Goal: Information Seeking & Learning: Find specific fact

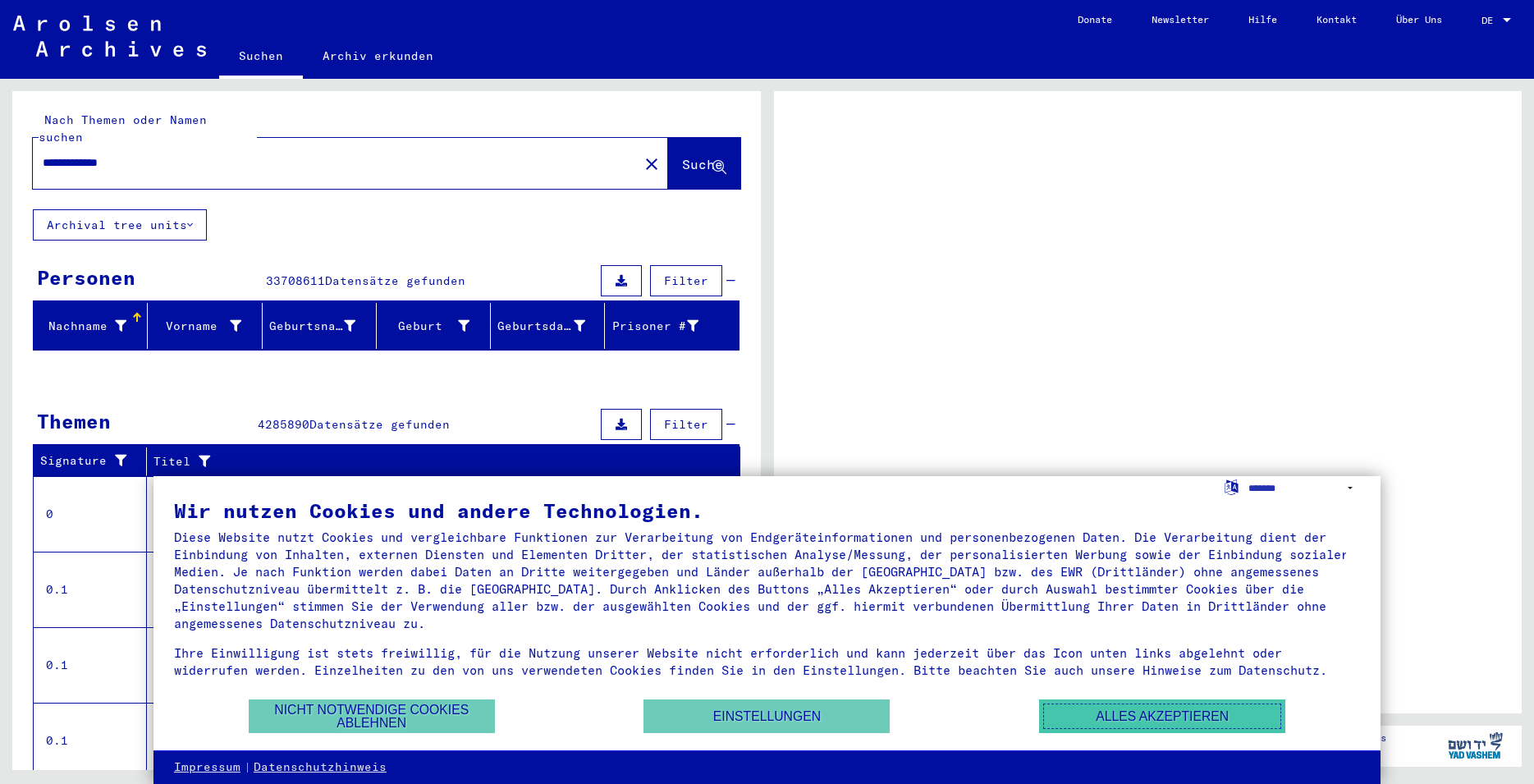
click at [1097, 716] on button "Alles akzeptieren" at bounding box center [1162, 716] width 246 height 33
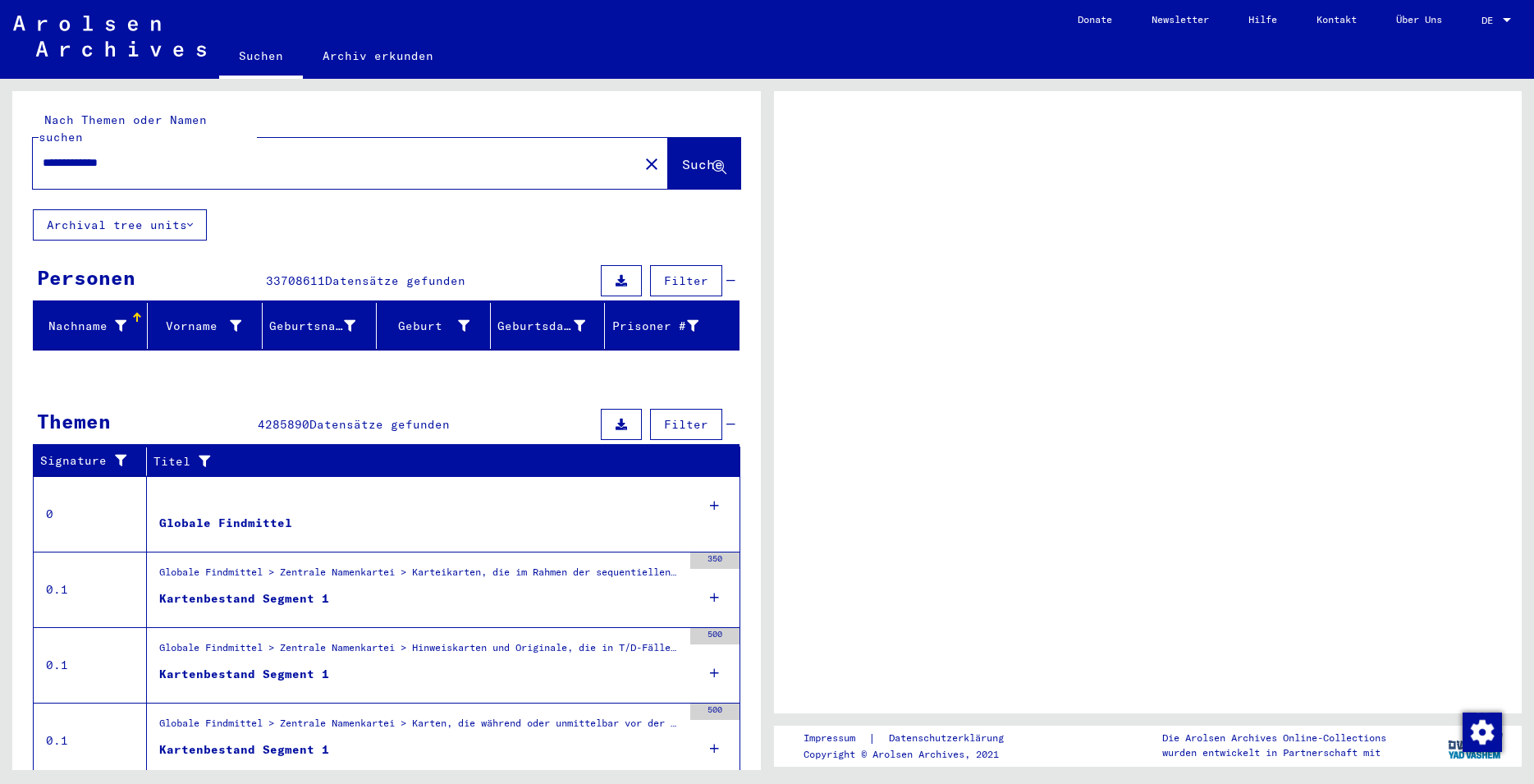
click at [685, 273] on span "Filter" at bounding box center [686, 280] width 44 height 14
click at [682, 156] on span "Suche" at bounding box center [703, 164] width 41 height 16
click at [364, 273] on span "Datensätze gefunden" at bounding box center [396, 280] width 141 height 14
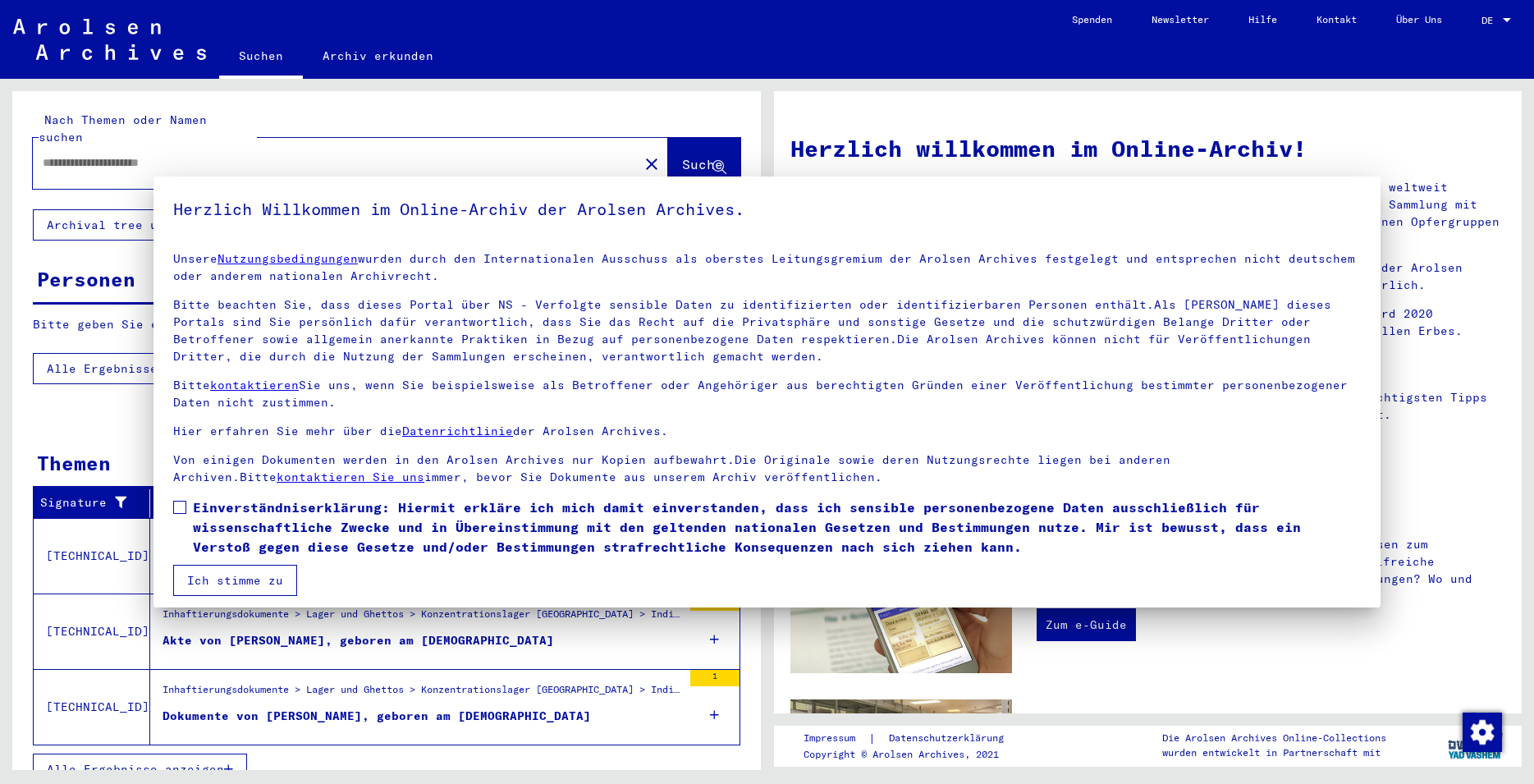
type input "**********"
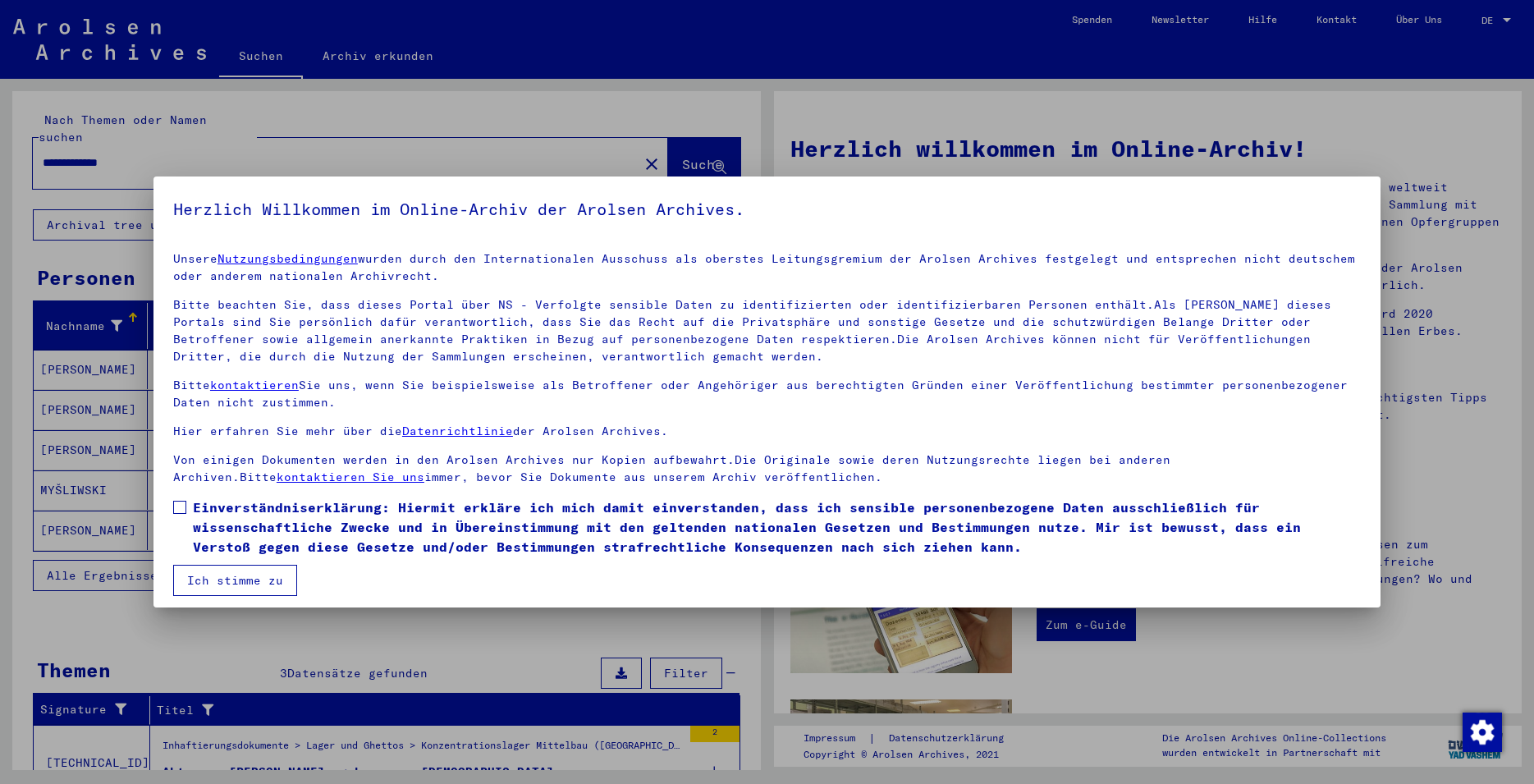
scroll to position [8, 0]
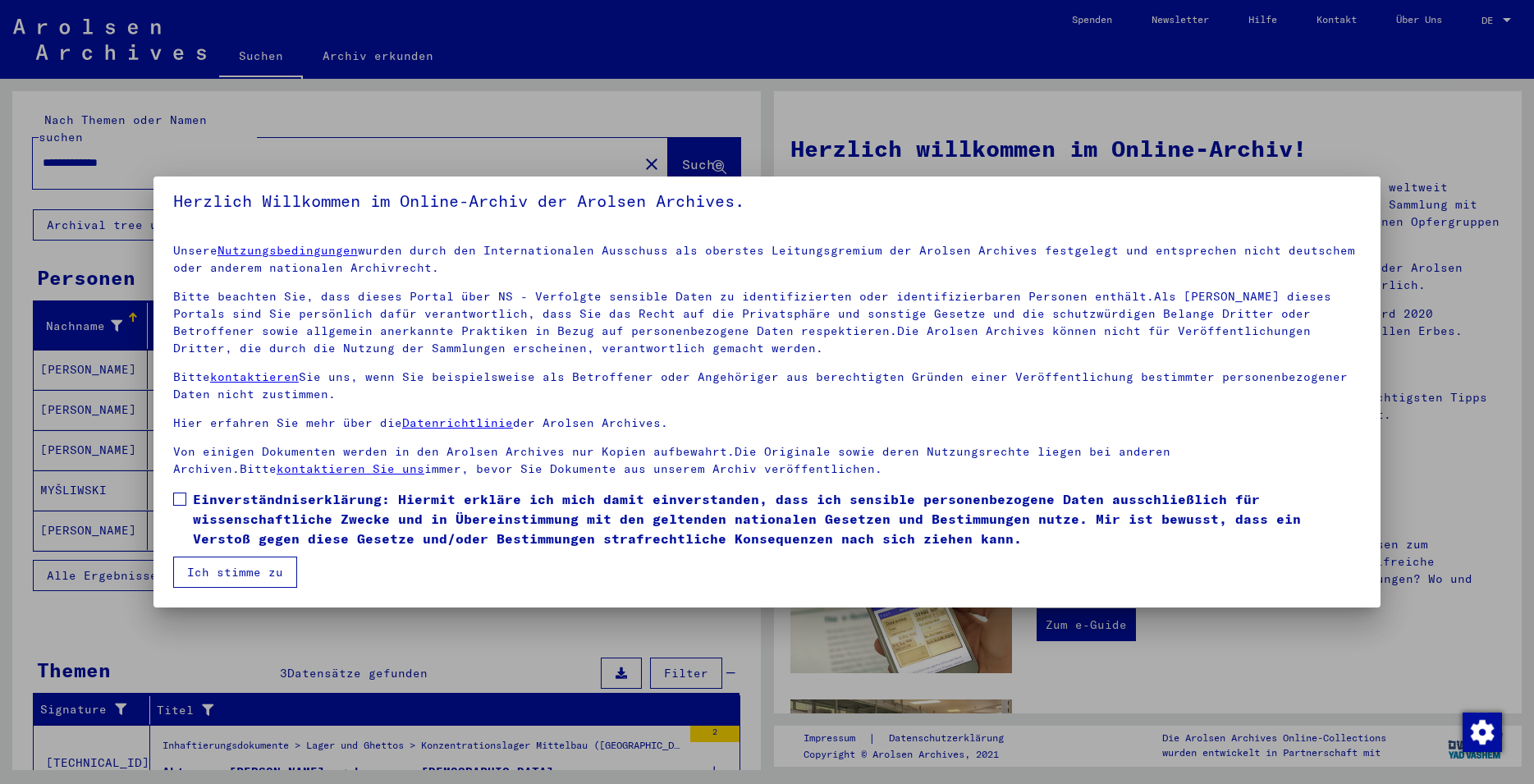
click at [188, 498] on label "Einverständniserklärung: Hiermit erkläre ich mich damit einverstanden, dass ich…" at bounding box center [767, 519] width 1188 height 59
click at [211, 568] on button "Ich stimme zu" at bounding box center [235, 572] width 124 height 32
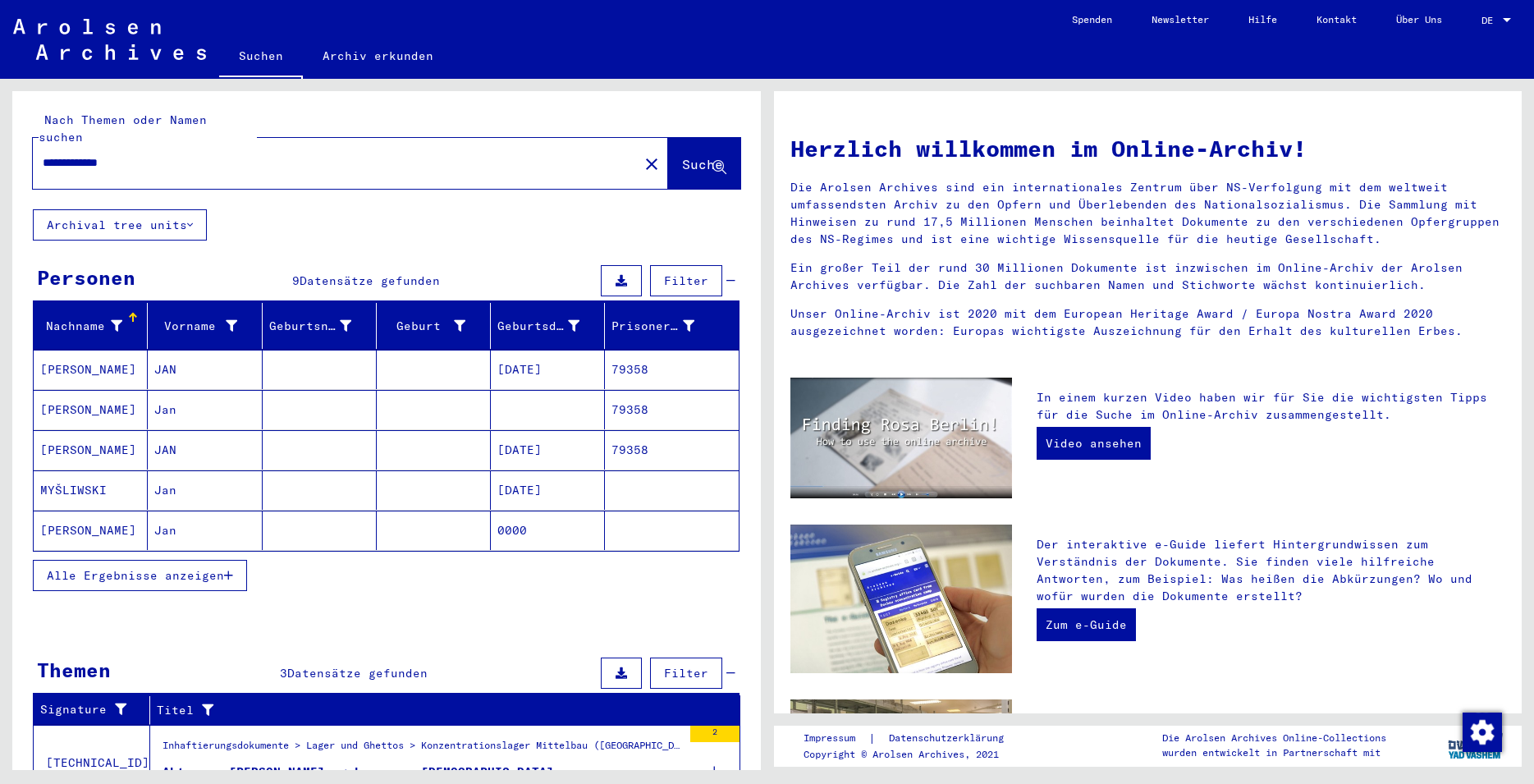
click at [570, 430] on mat-cell "[DATE]" at bounding box center [548, 450] width 114 height 40
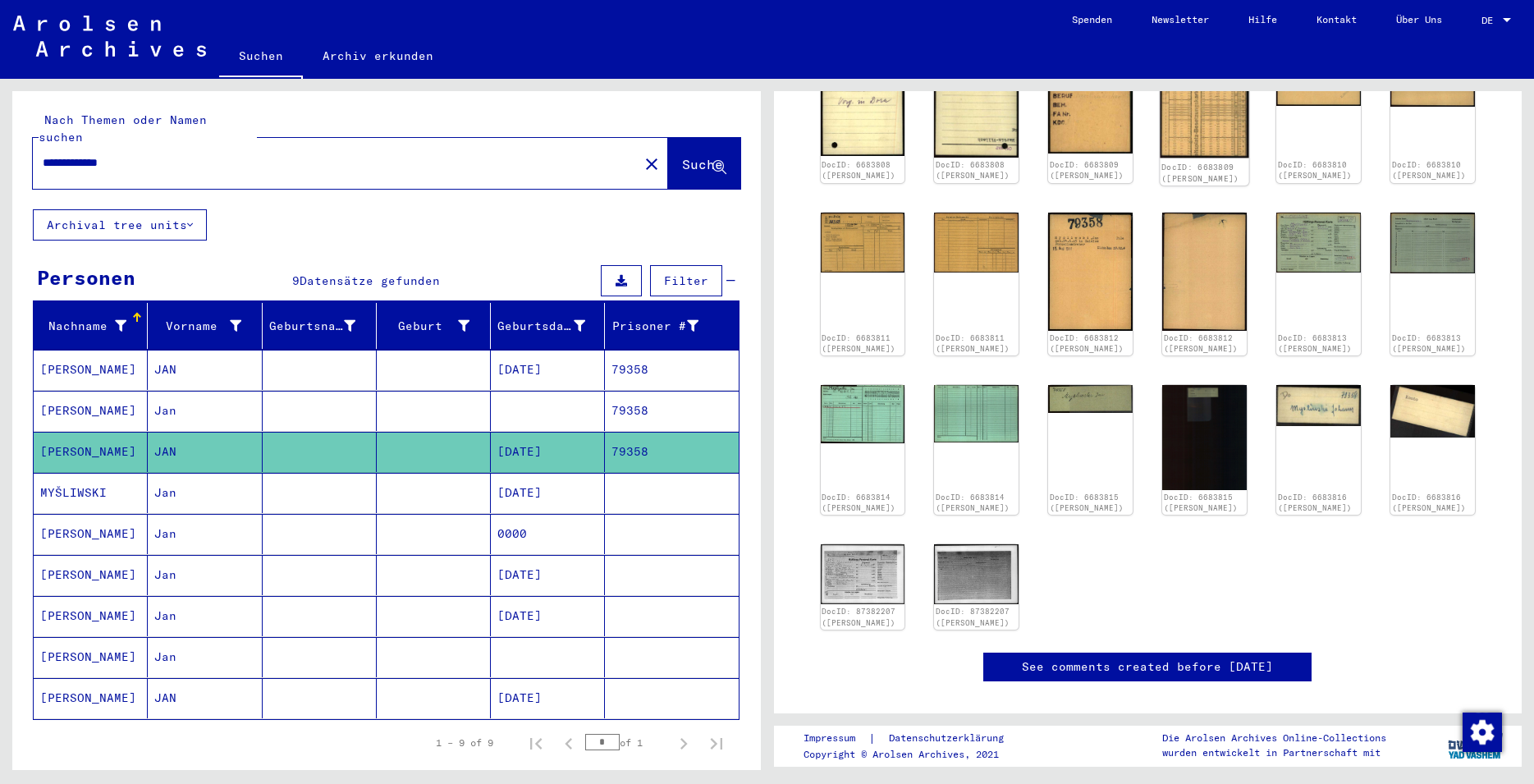
scroll to position [266, 0]
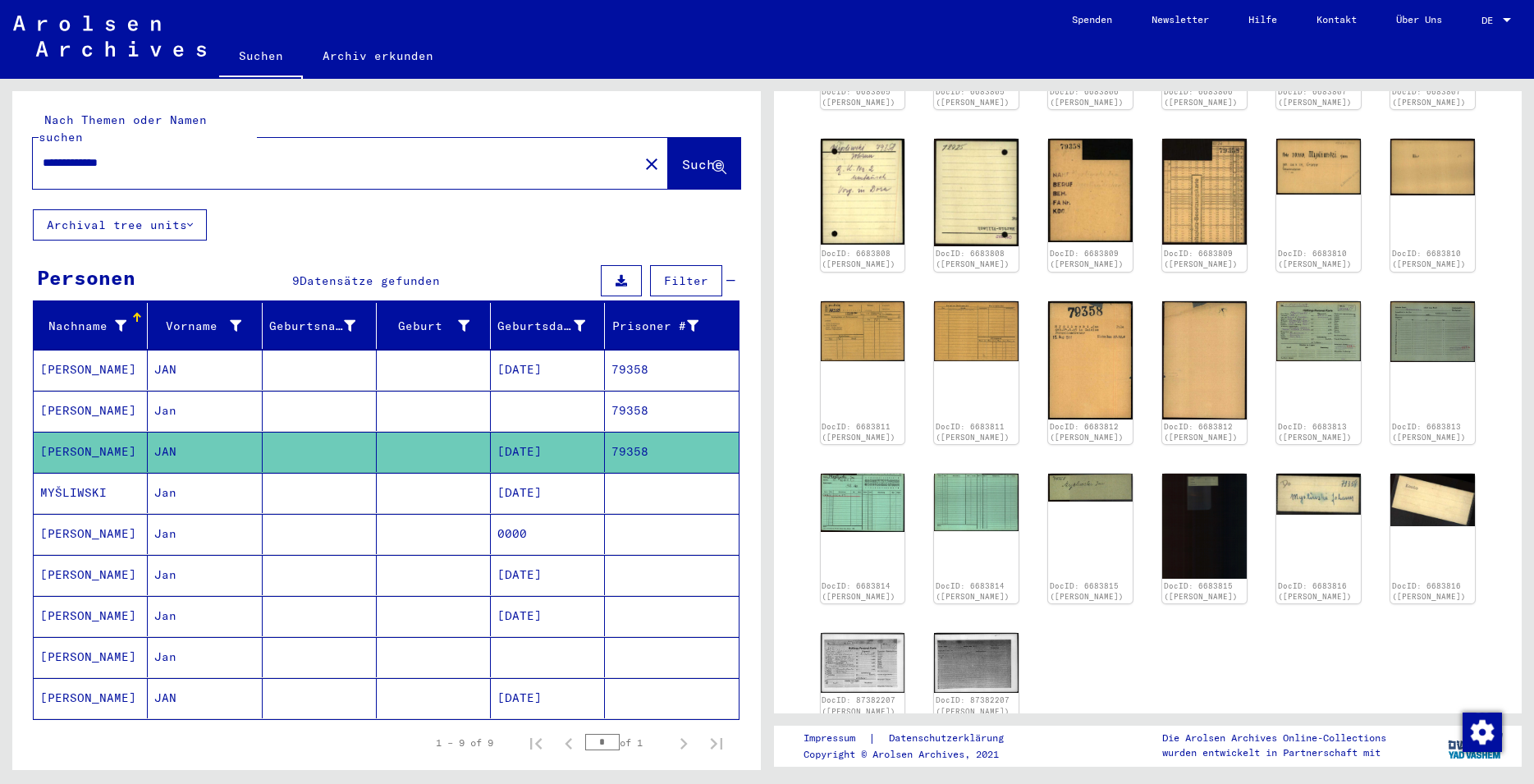
click at [528, 479] on mat-cell "[DATE]" at bounding box center [548, 493] width 114 height 41
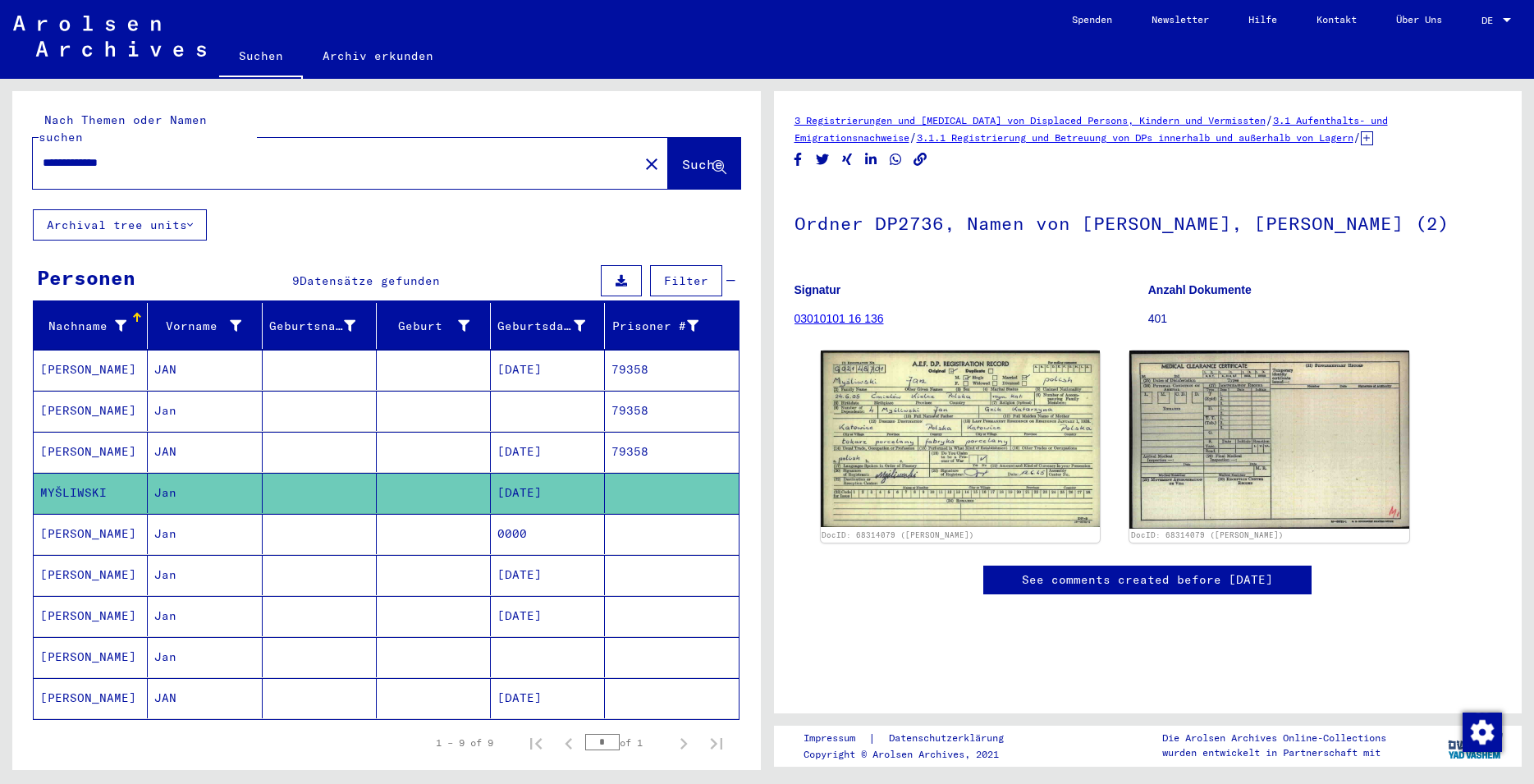
click at [539, 561] on mat-cell "[DATE]" at bounding box center [548, 575] width 114 height 41
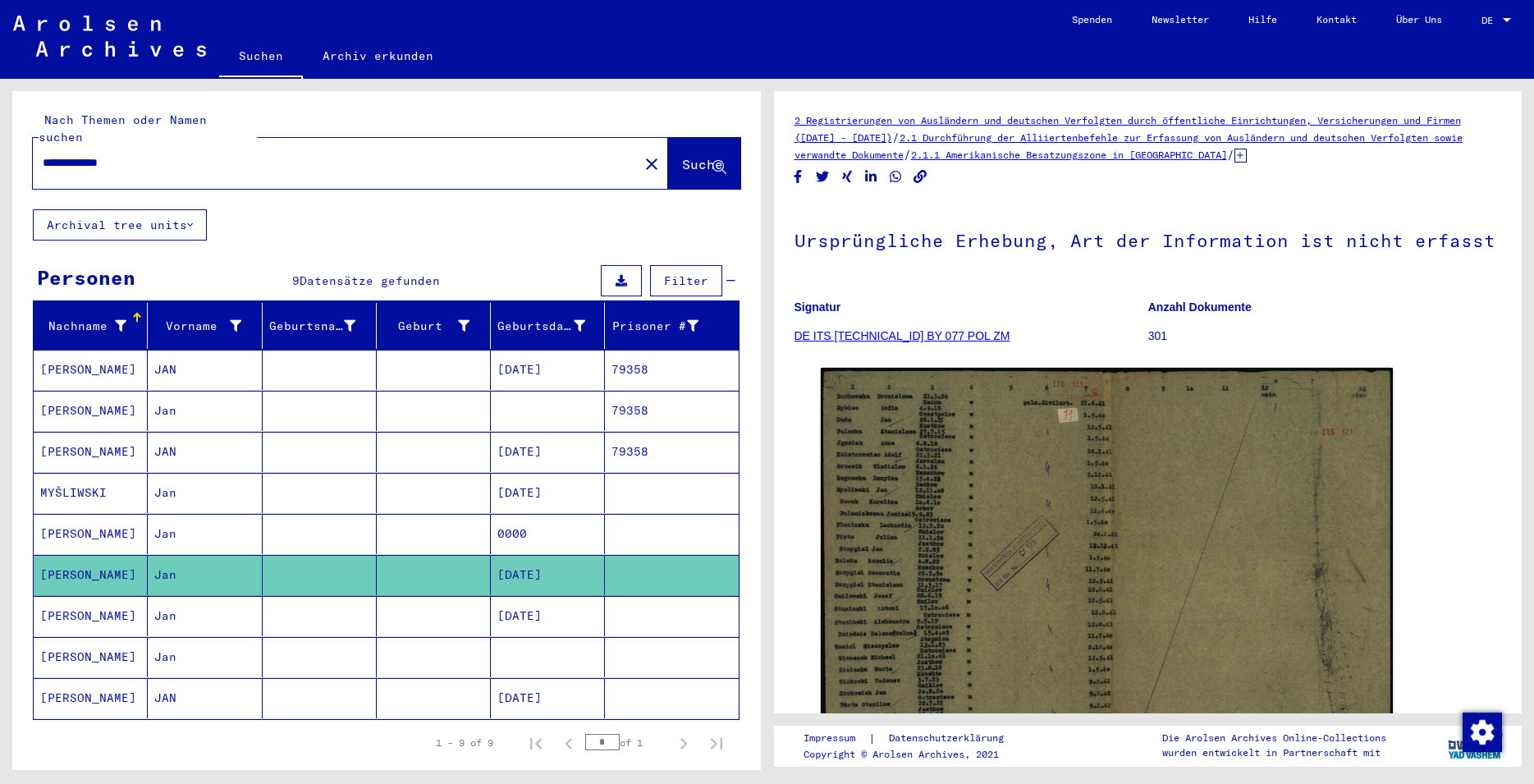
click at [546, 596] on mat-cell "[DATE]" at bounding box center [548, 615] width 114 height 41
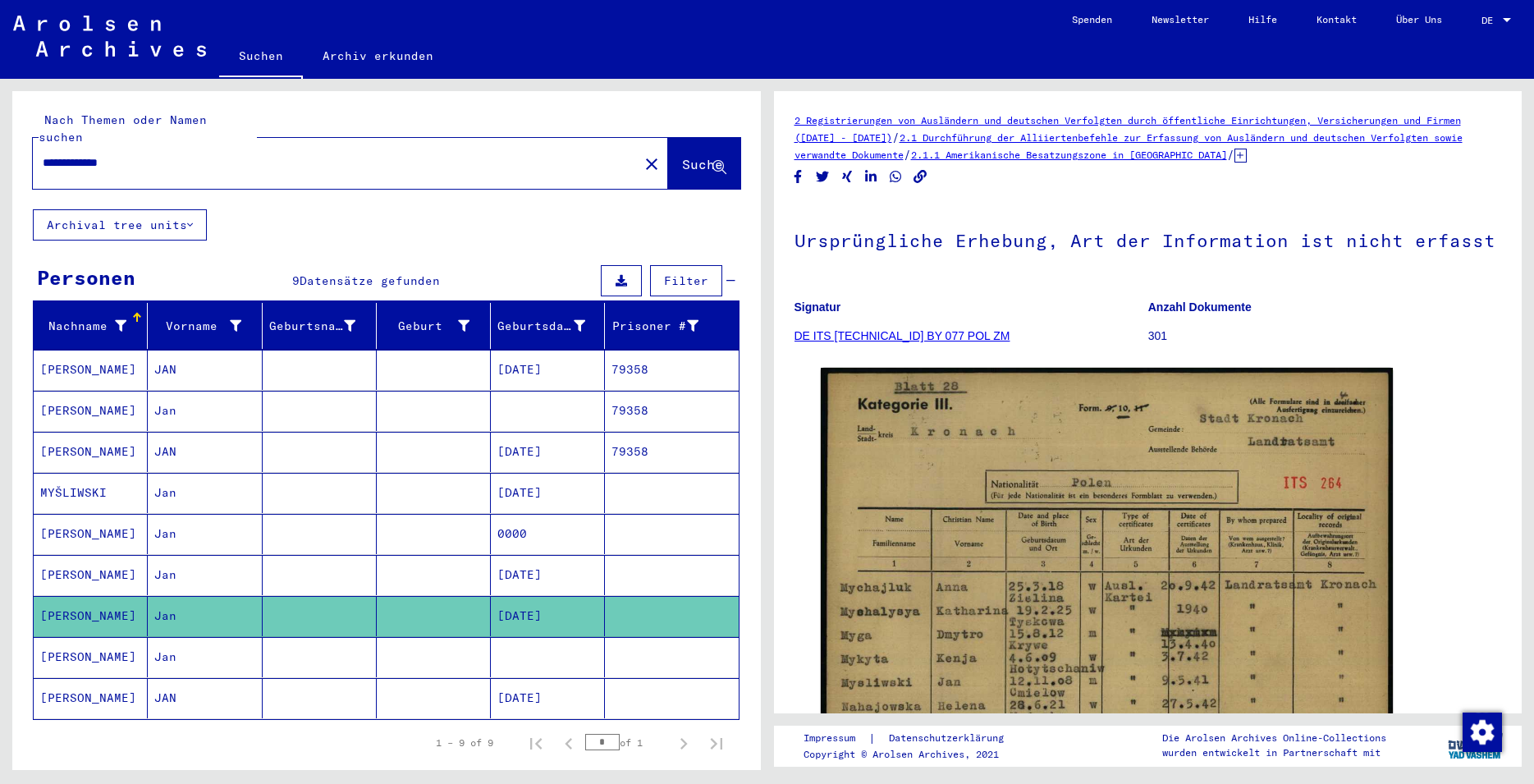
click at [549, 684] on mat-cell "[DATE]" at bounding box center [548, 697] width 114 height 41
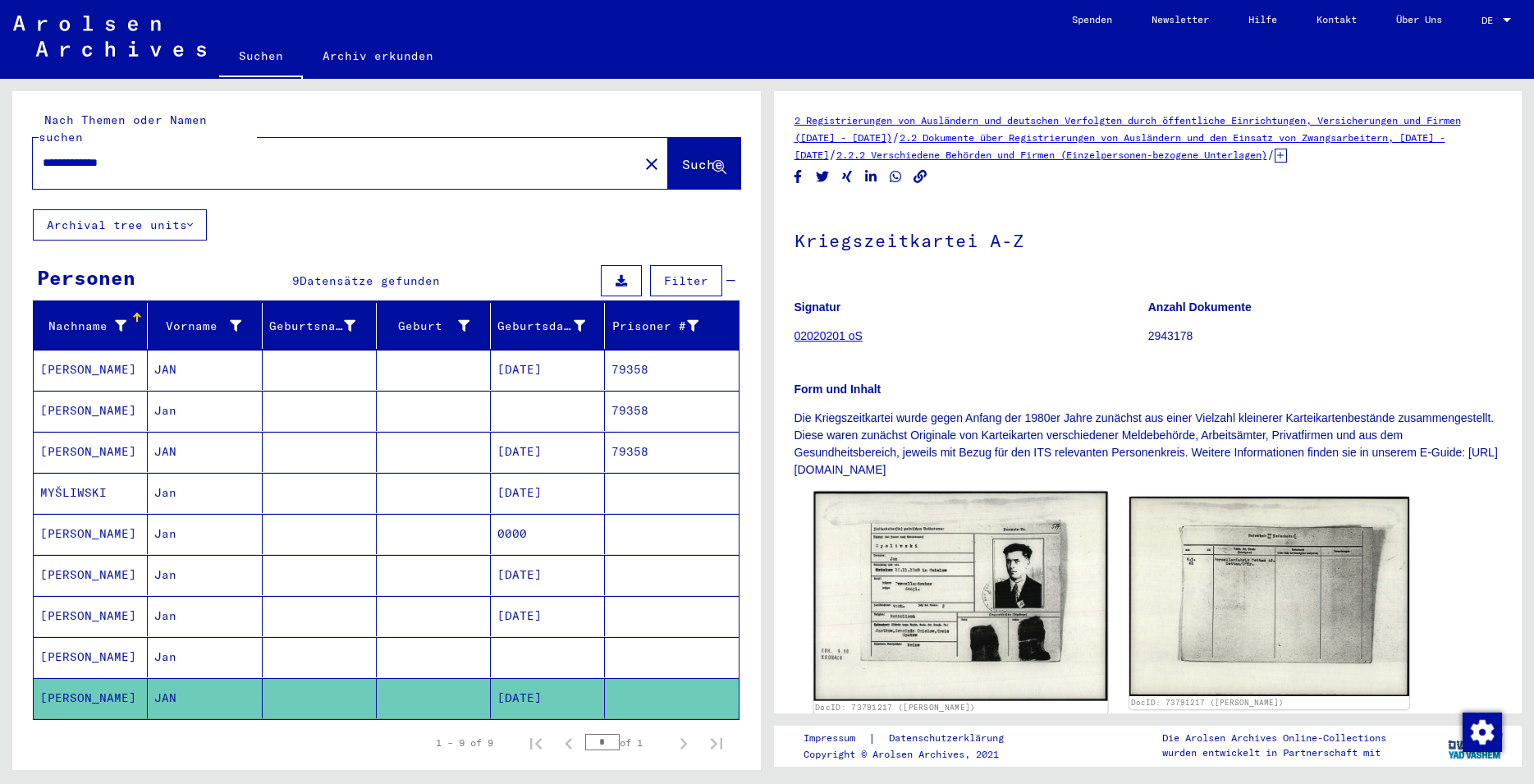
click at [987, 633] on img at bounding box center [961, 597] width 294 height 209
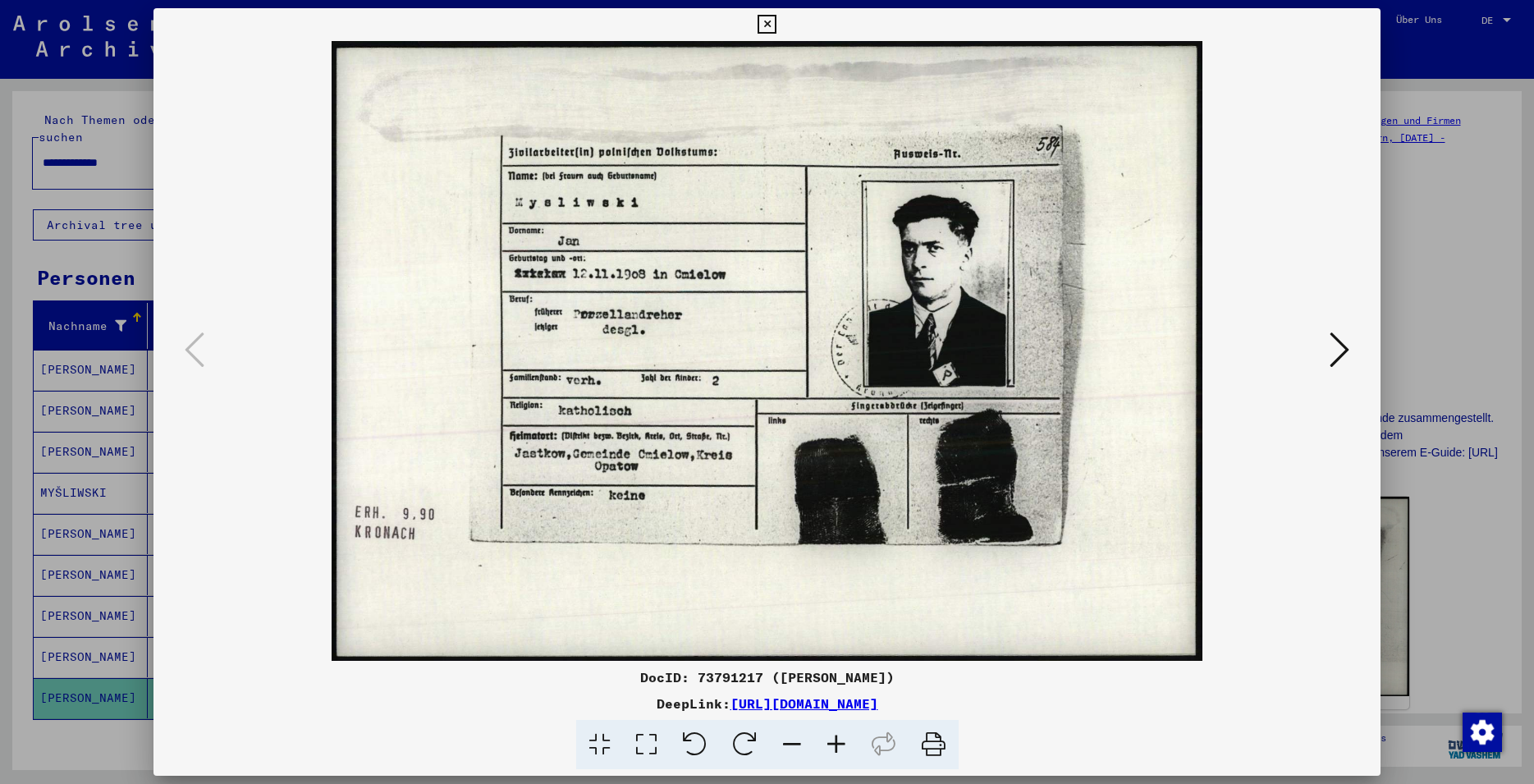
click at [1325, 351] on img at bounding box center [767, 351] width 1116 height 620
click at [1338, 350] on icon at bounding box center [1340, 350] width 20 height 40
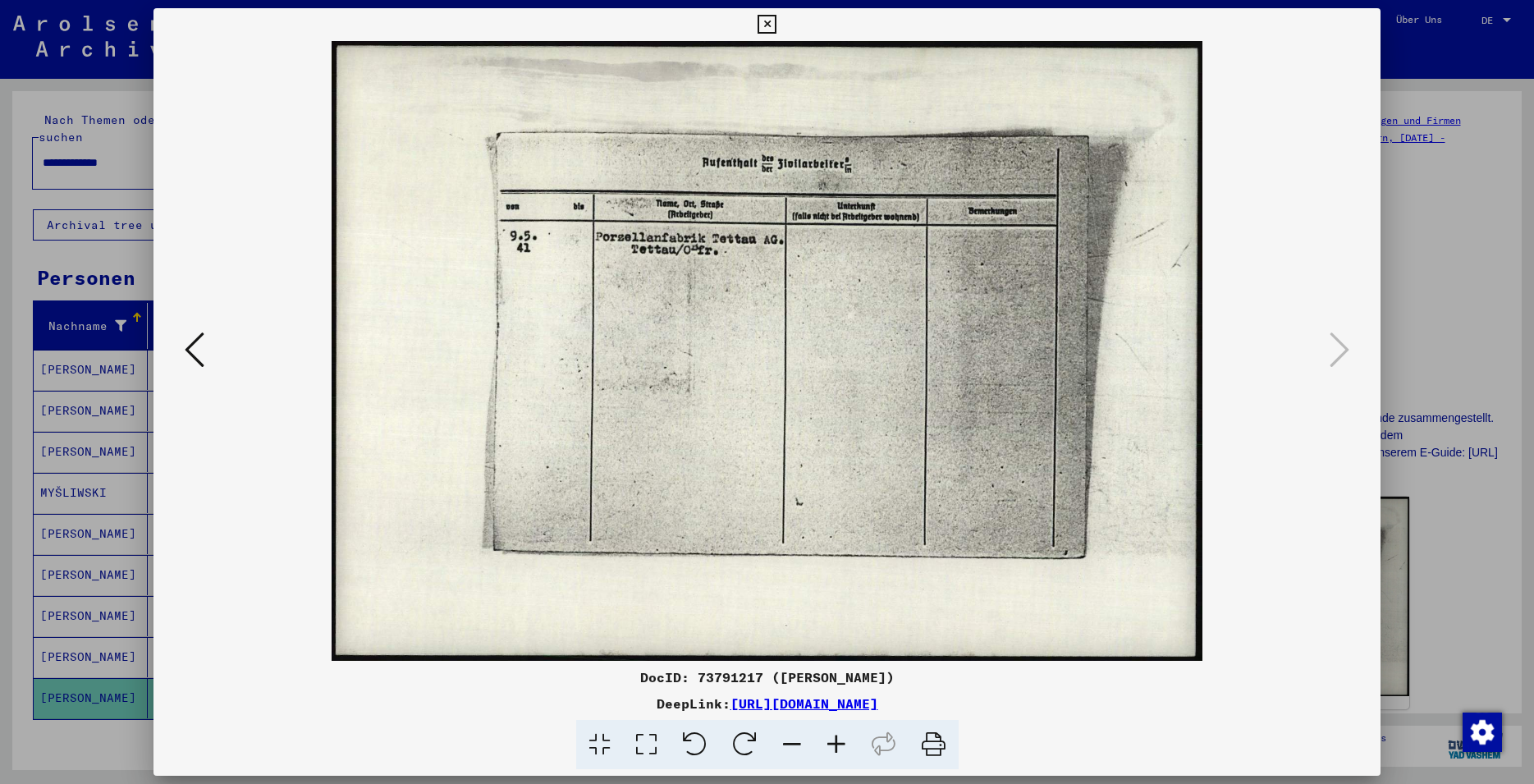
click at [777, 27] on icon at bounding box center [767, 24] width 19 height 20
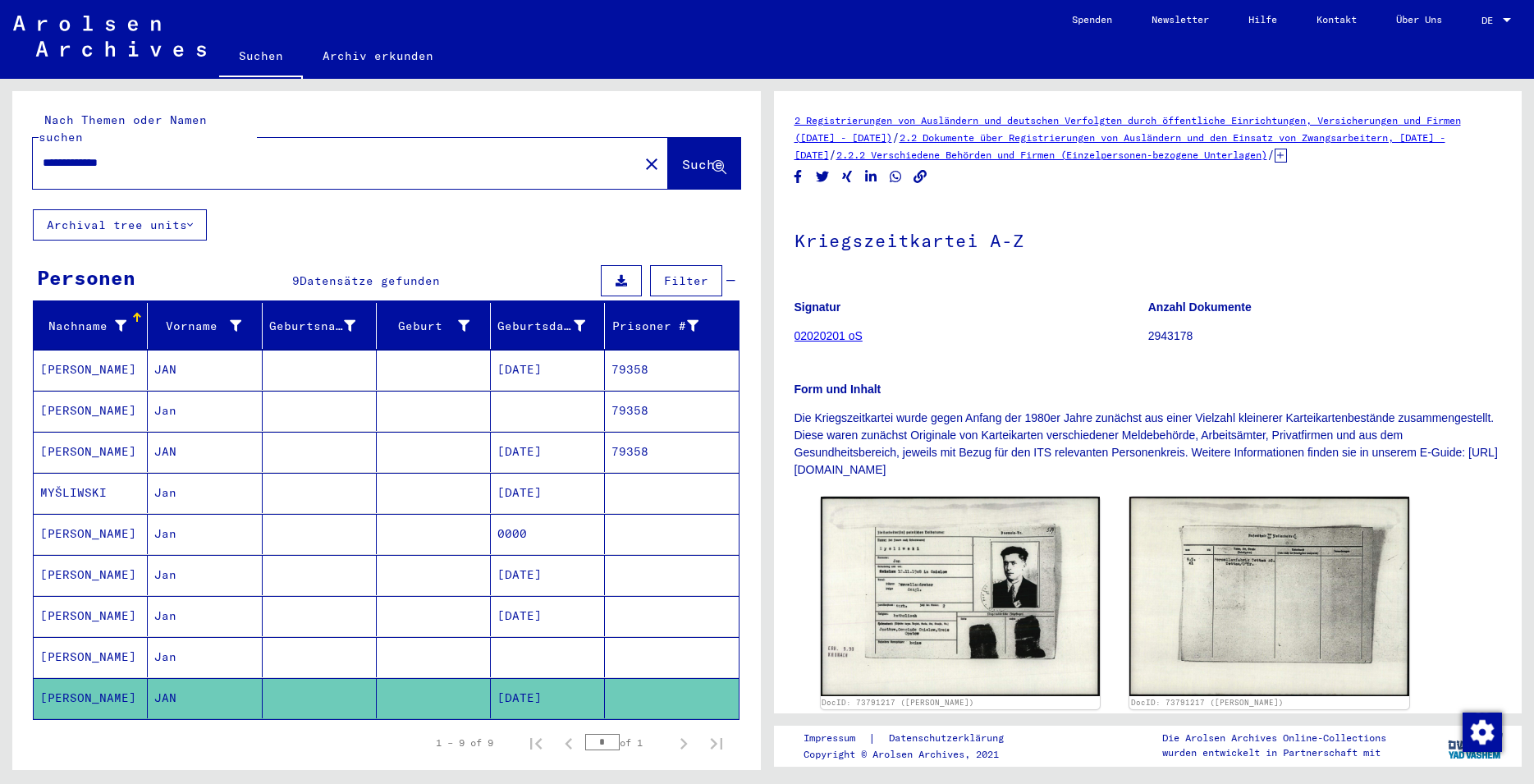
click at [515, 603] on mat-cell "[DATE]" at bounding box center [548, 615] width 114 height 41
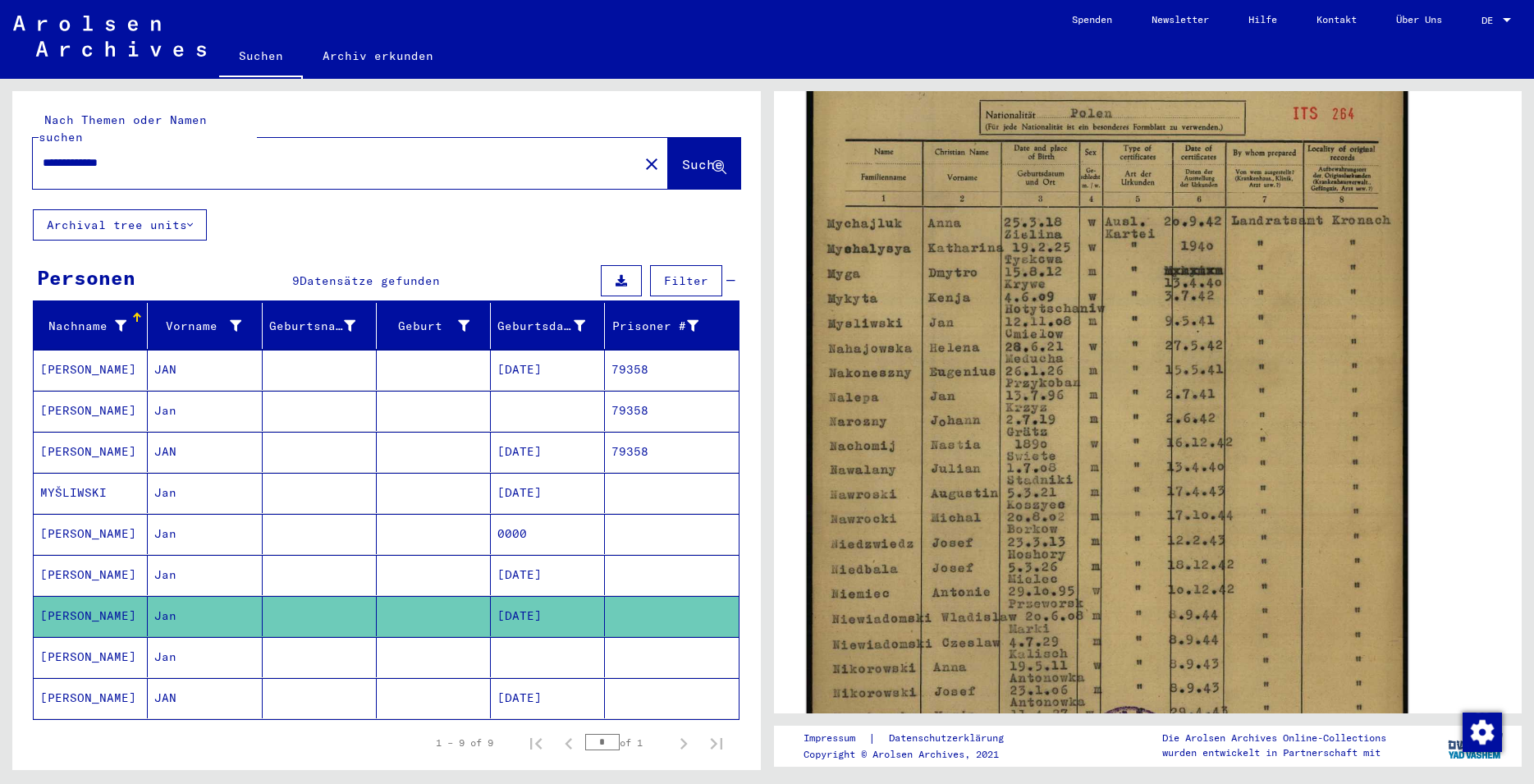
scroll to position [887, 0]
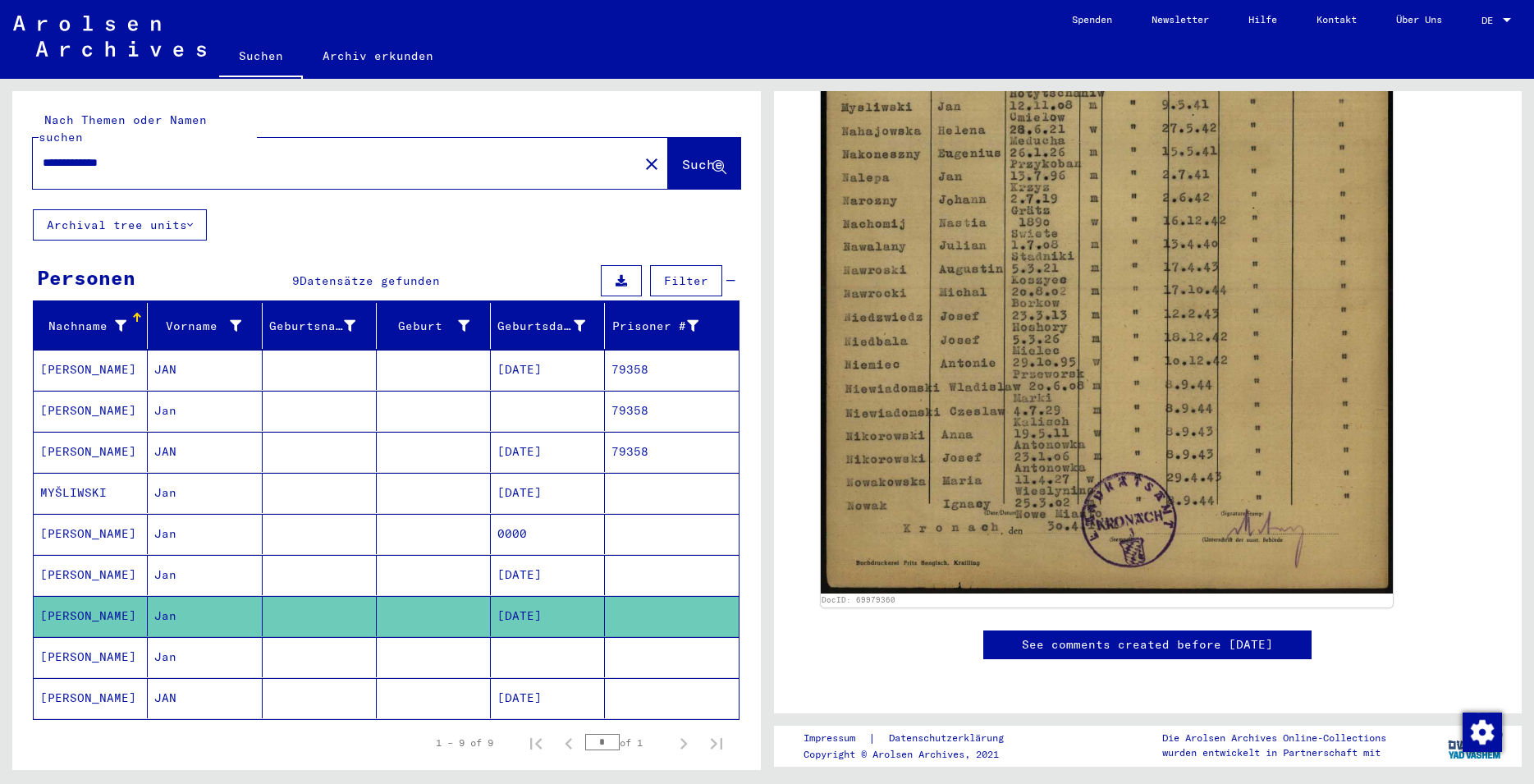
click at [551, 565] on mat-cell "[DATE]" at bounding box center [548, 575] width 114 height 41
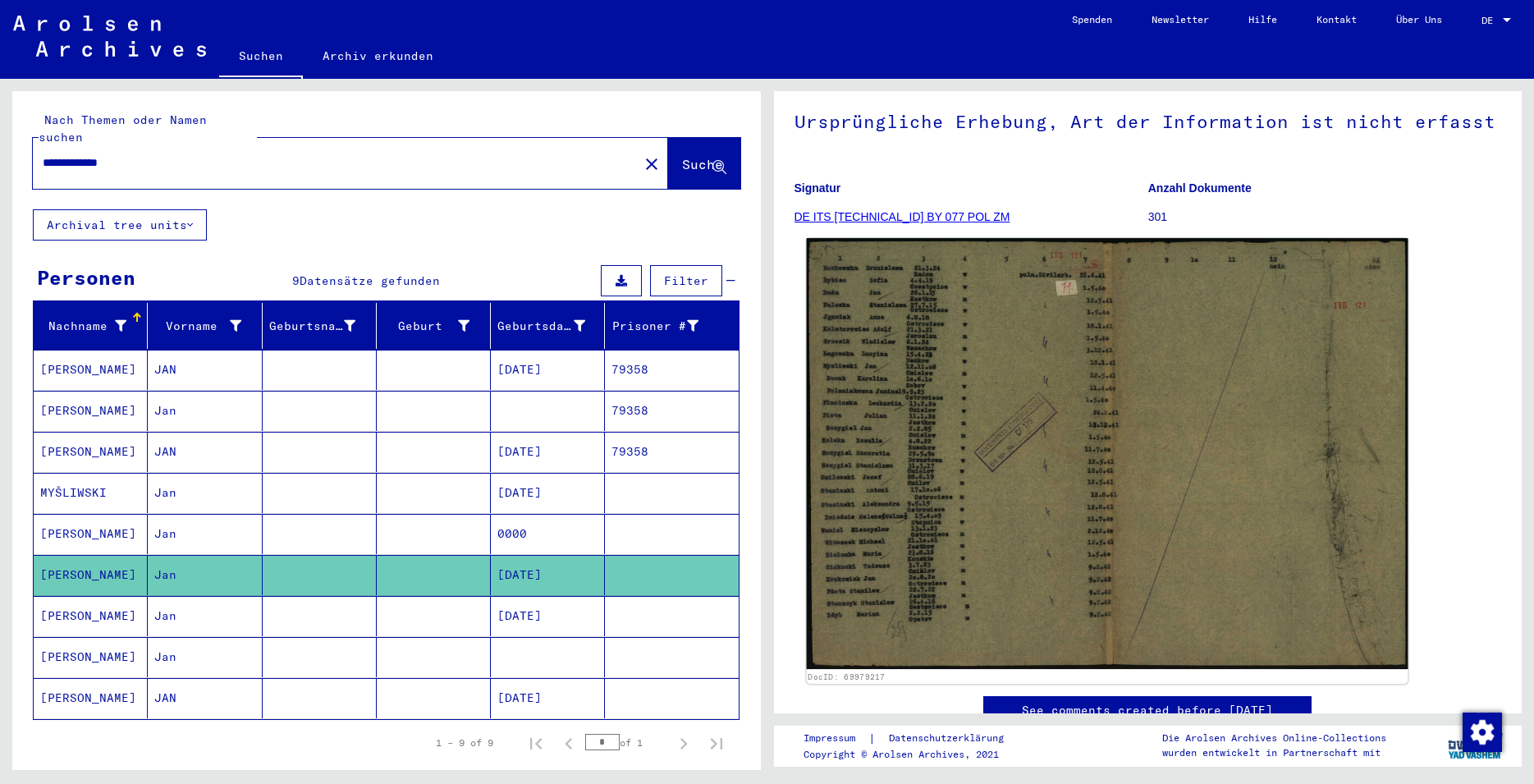
scroll to position [266, 0]
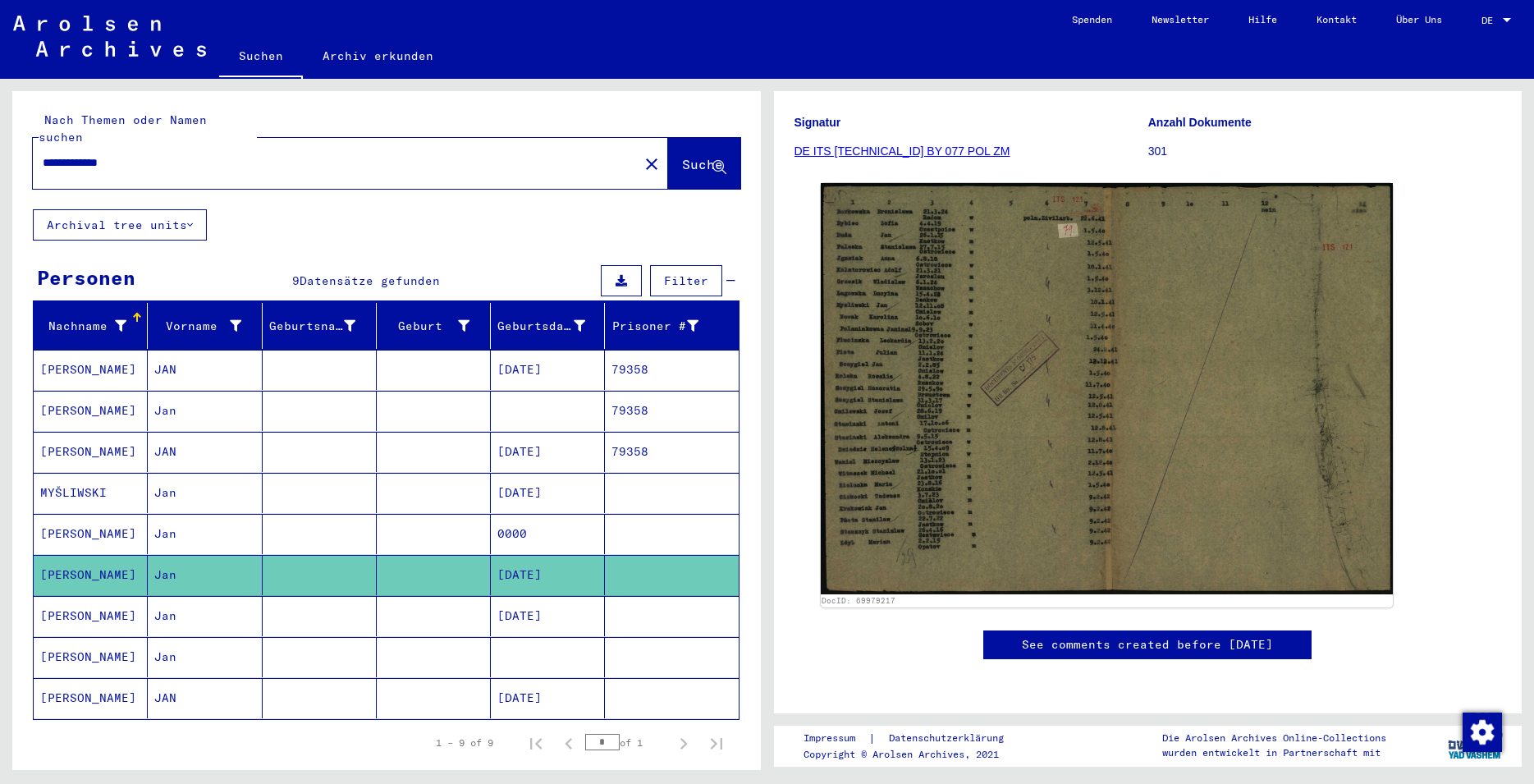
click at [530, 515] on mat-cell "0000" at bounding box center [548, 533] width 114 height 41
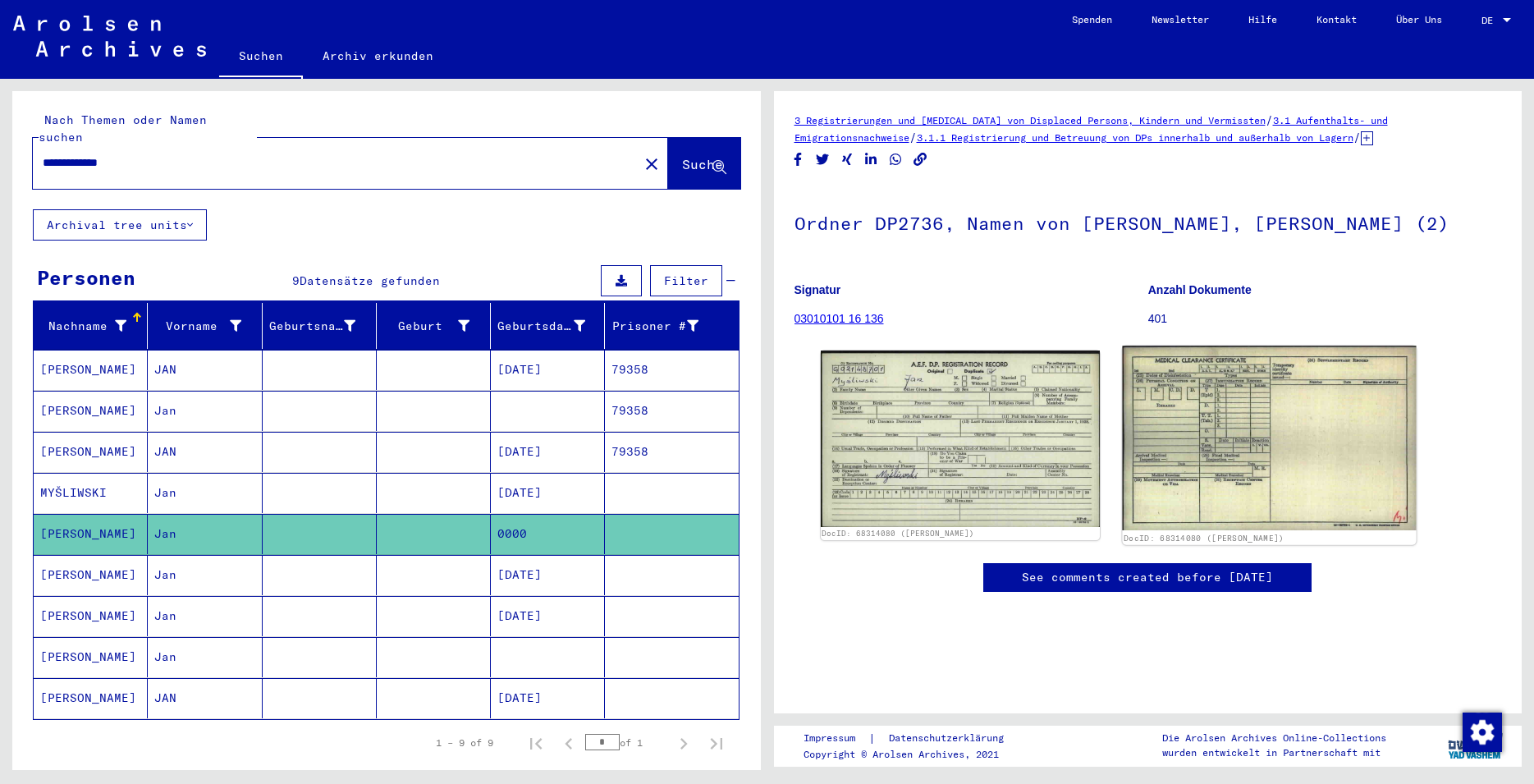
click at [1242, 488] on img at bounding box center [1270, 437] width 294 height 184
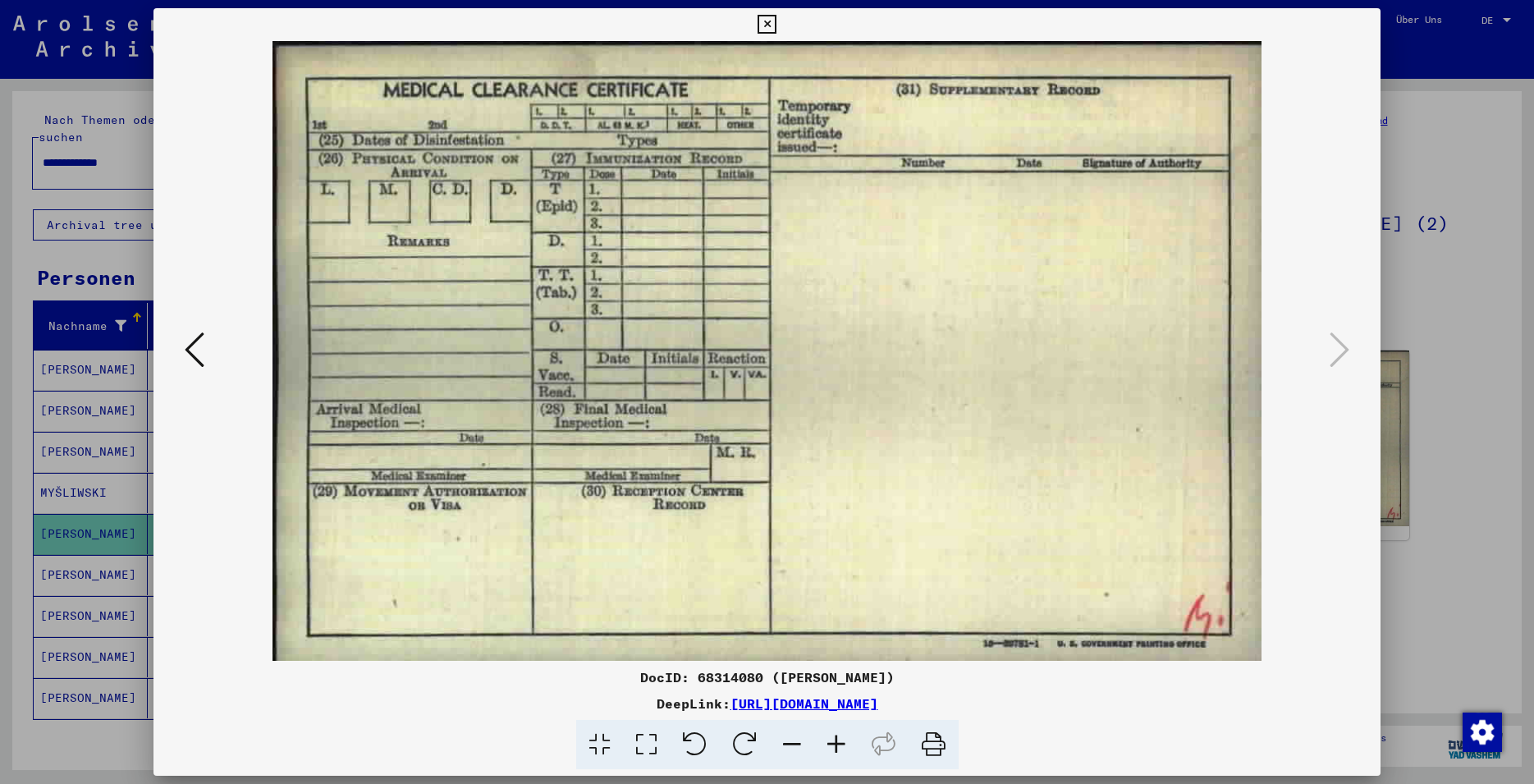
click at [192, 352] on icon at bounding box center [195, 350] width 20 height 40
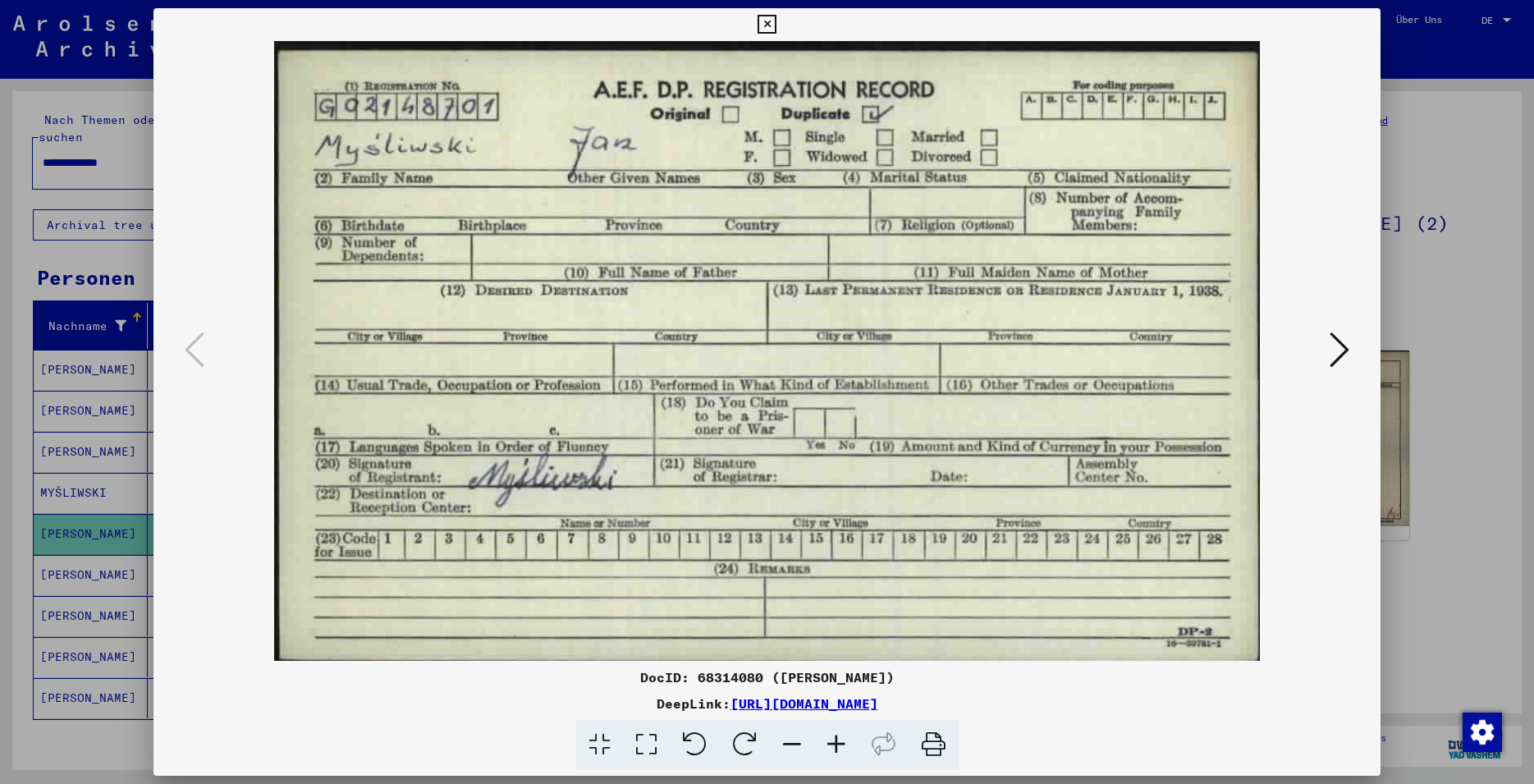
click at [777, 23] on icon at bounding box center [767, 24] width 19 height 20
